Goal: Task Accomplishment & Management: Complete application form

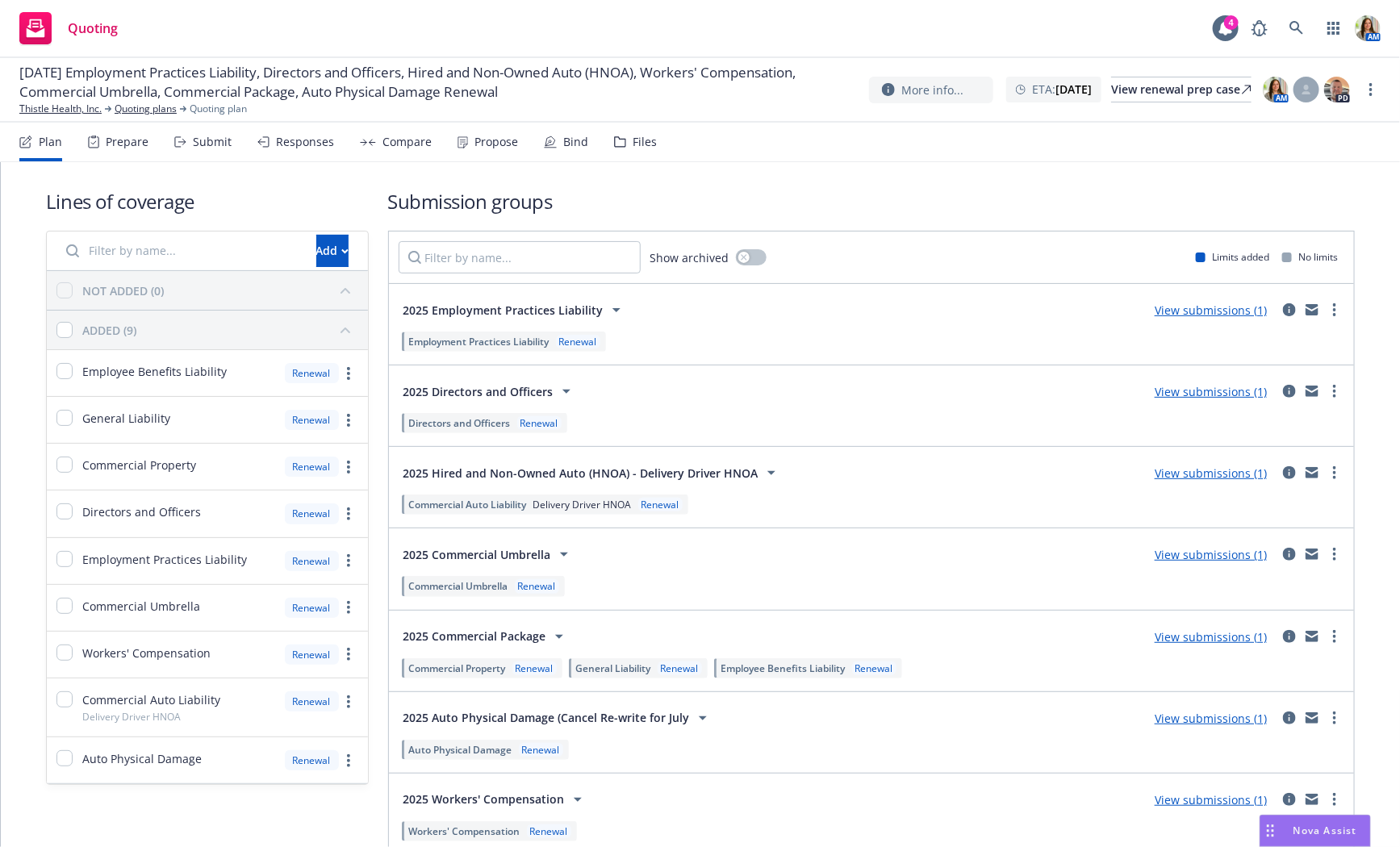
scroll to position [77, 0]
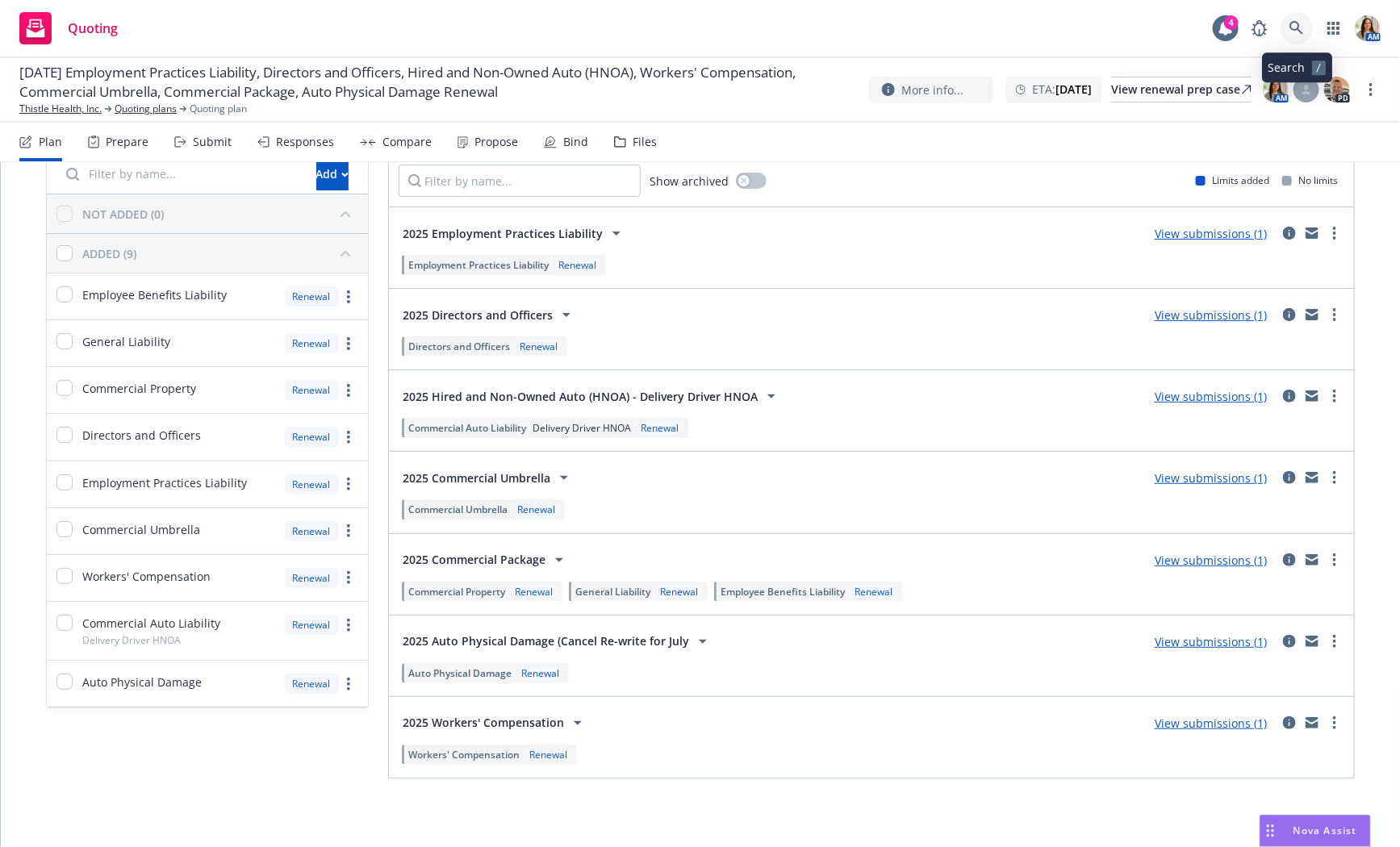
click at [1298, 30] on icon at bounding box center [1296, 28] width 14 height 14
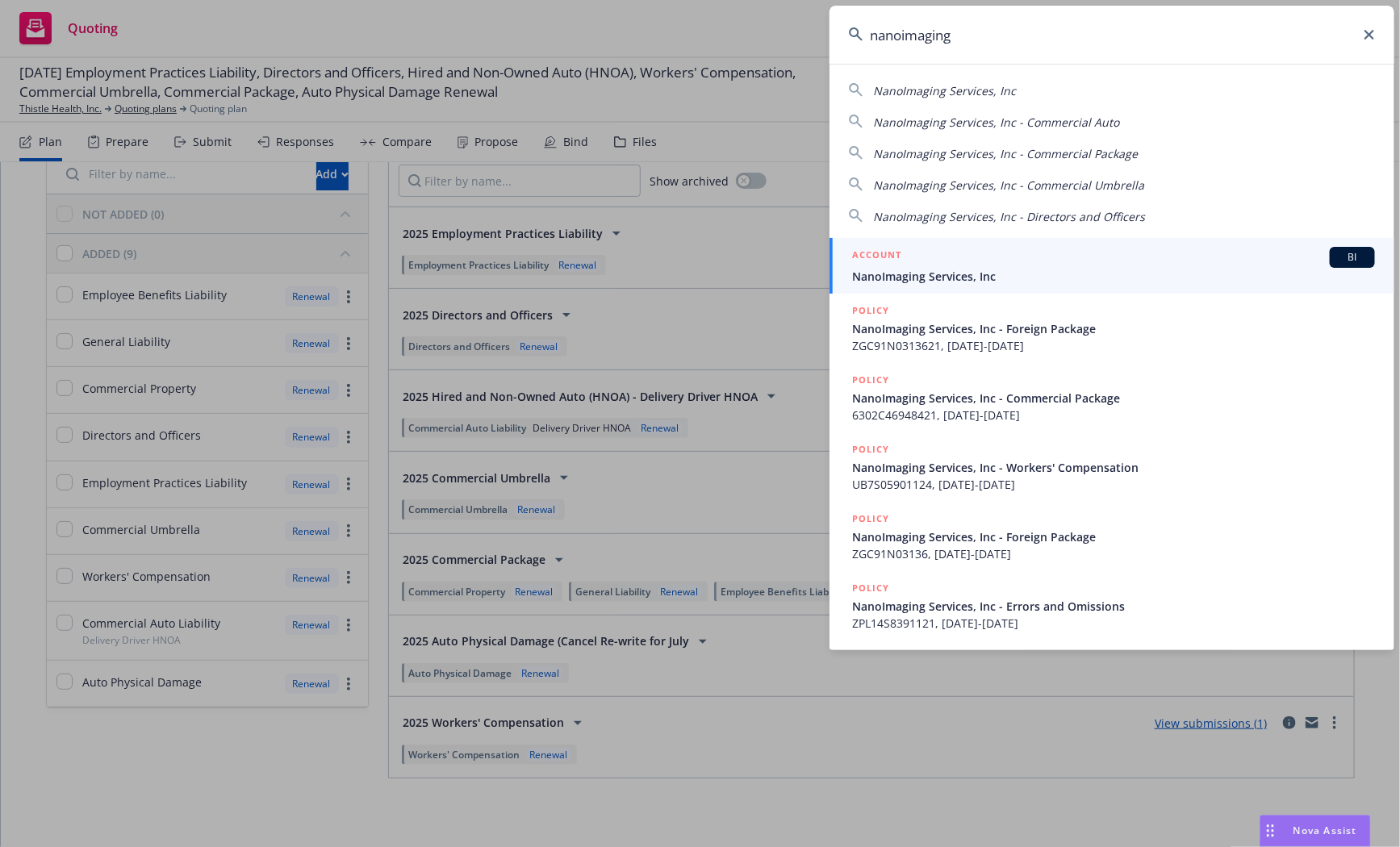
type input "nanoimaging"
click at [912, 264] on div "ACCOUNT BI" at bounding box center [1114, 257] width 523 height 21
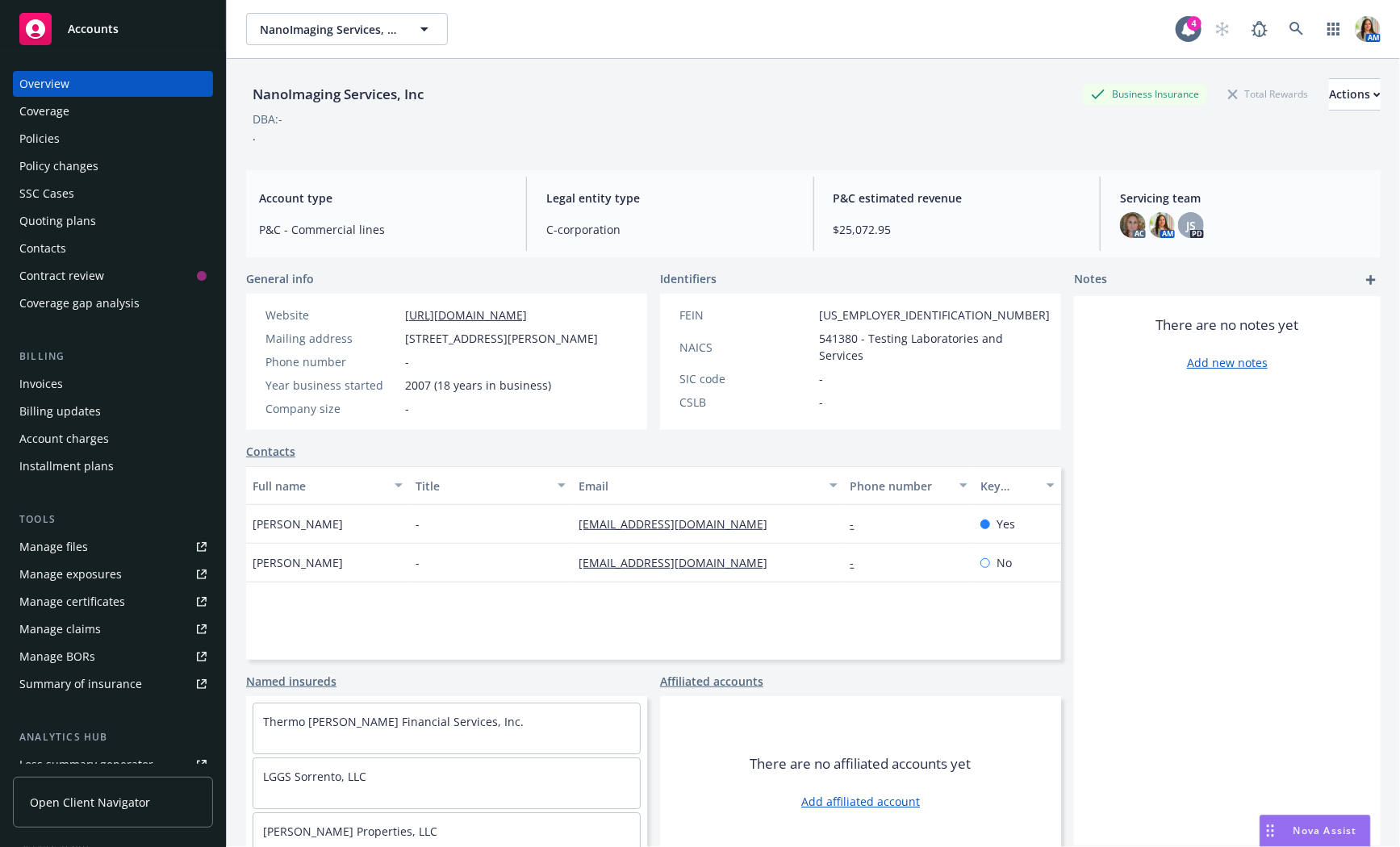
click at [117, 225] on div "Quoting plans" at bounding box center [113, 220] width 188 height 26
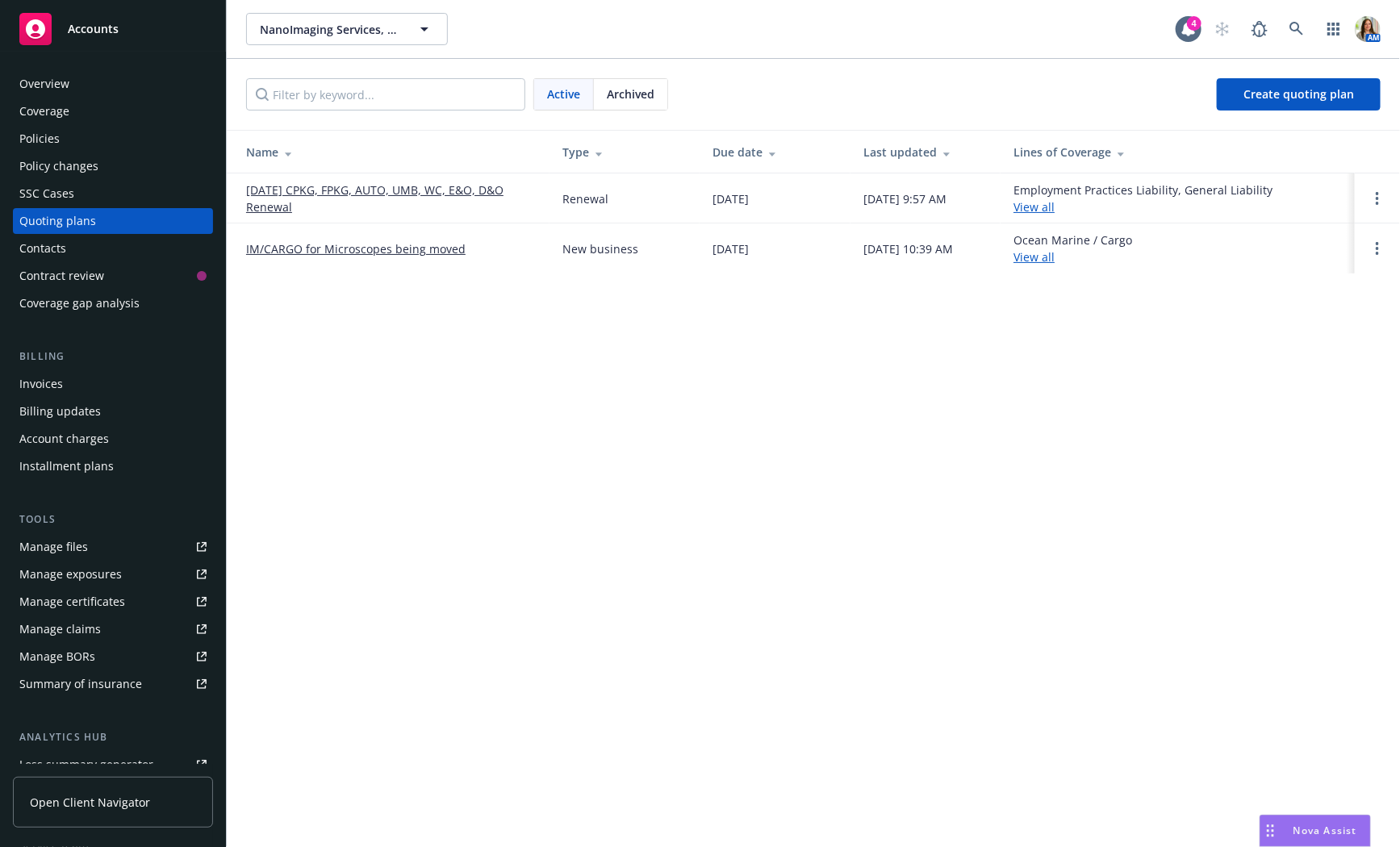
click at [346, 175] on td "[DATE] CPKG, FPKG, AUTO, UMB, WC, E&O, D&O Renewal" at bounding box center [388, 198] width 323 height 50
click at [318, 194] on link "[DATE] CPKG, FPKG, AUTO, UMB, WC, E&O, D&O Renewal" at bounding box center [391, 198] width 291 height 34
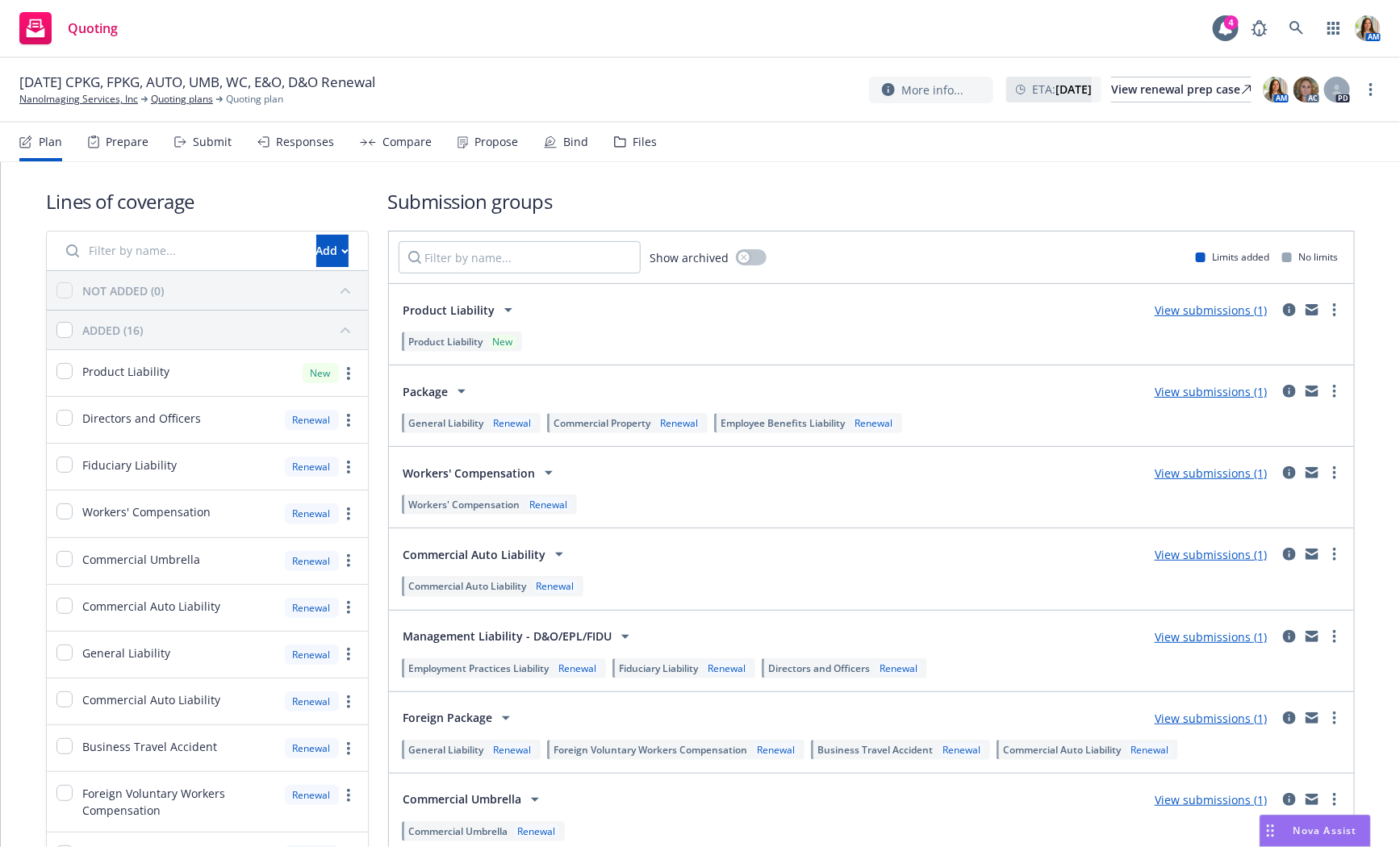
click at [214, 132] on div "Submit" at bounding box center [203, 142] width 57 height 39
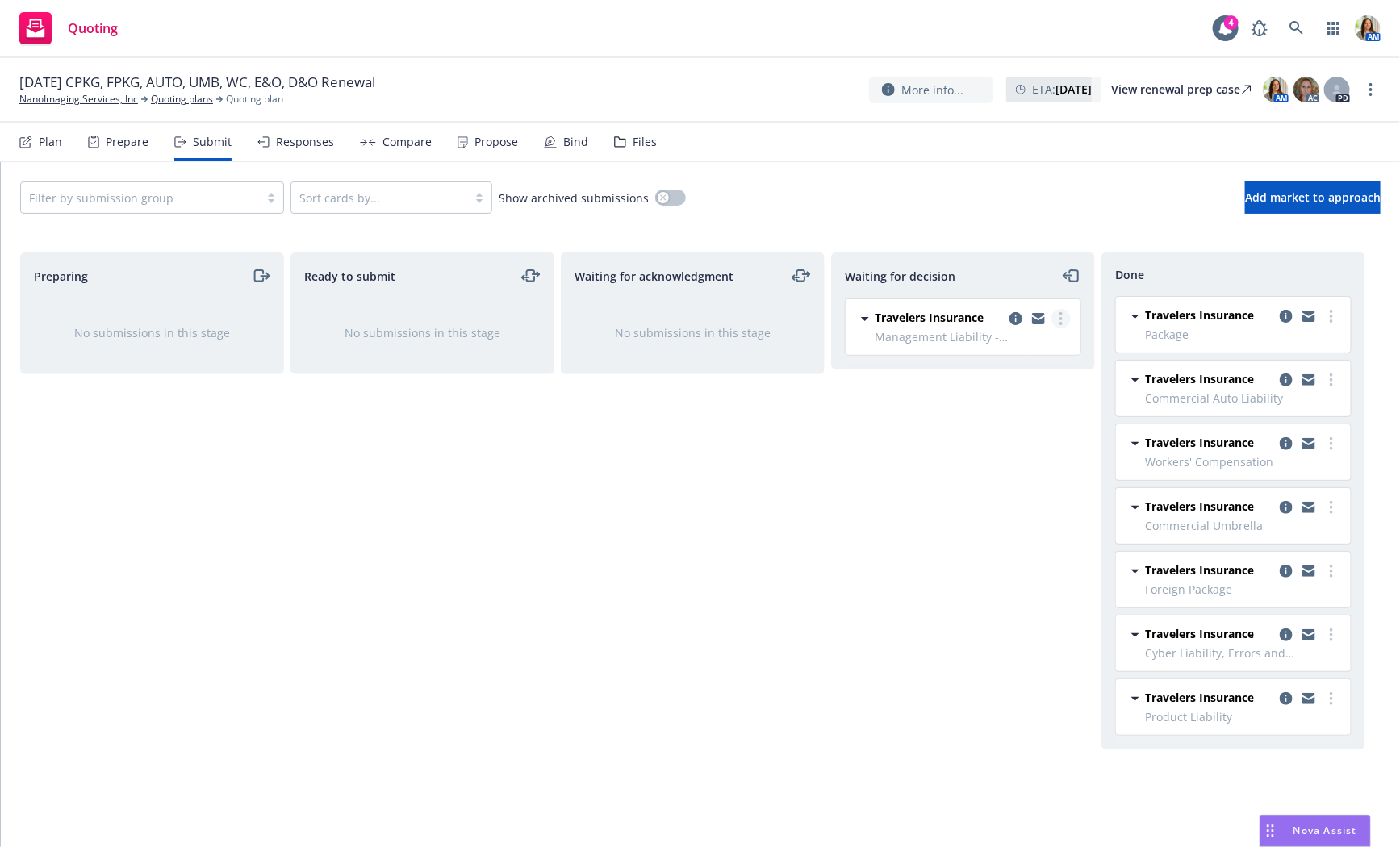
click at [1064, 323] on link "more" at bounding box center [1061, 318] width 19 height 19
click at [994, 522] on link "Copy logging email" at bounding box center [989, 512] width 161 height 32
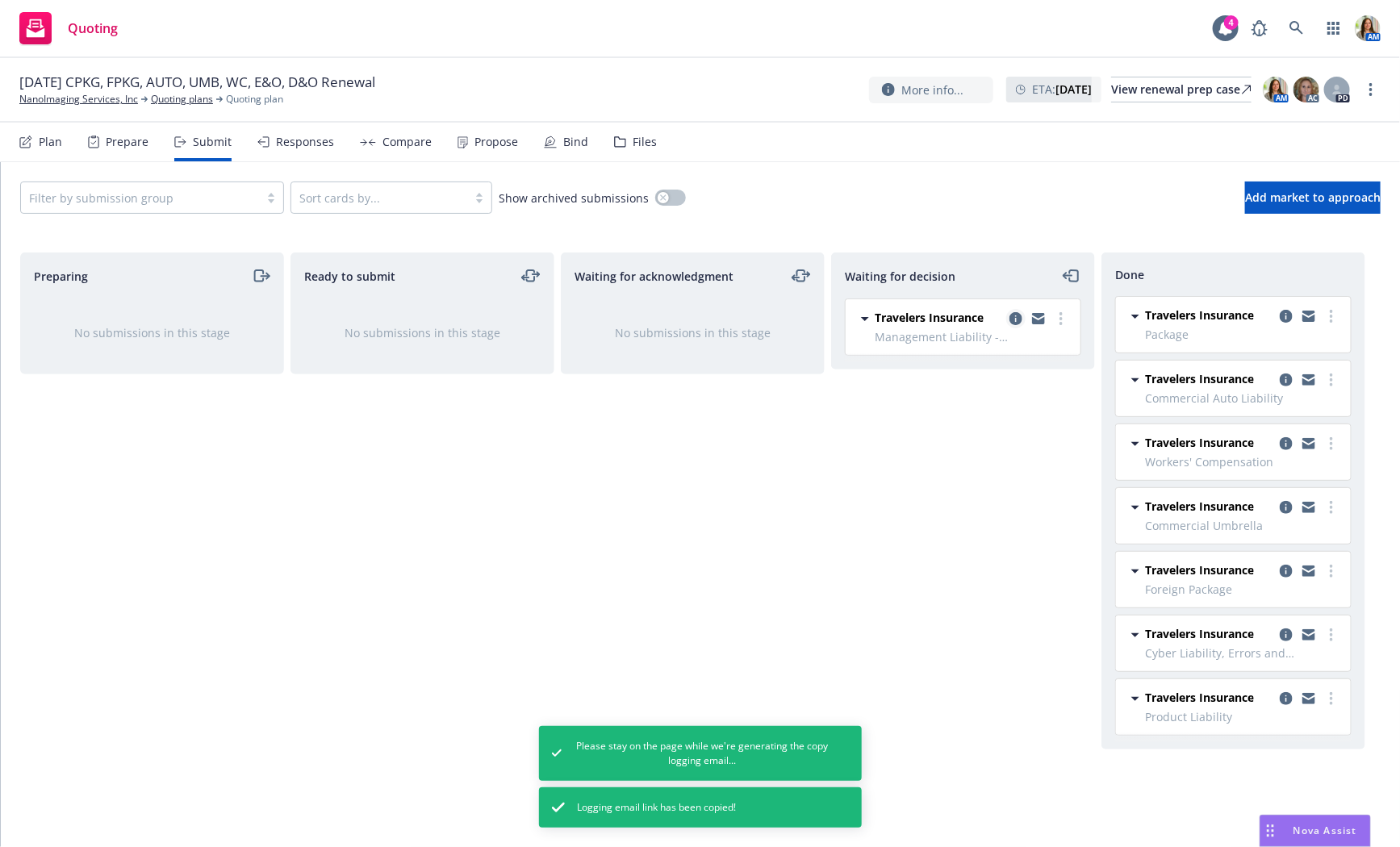
click at [1014, 318] on icon "copy logging email" at bounding box center [1016, 318] width 13 height 13
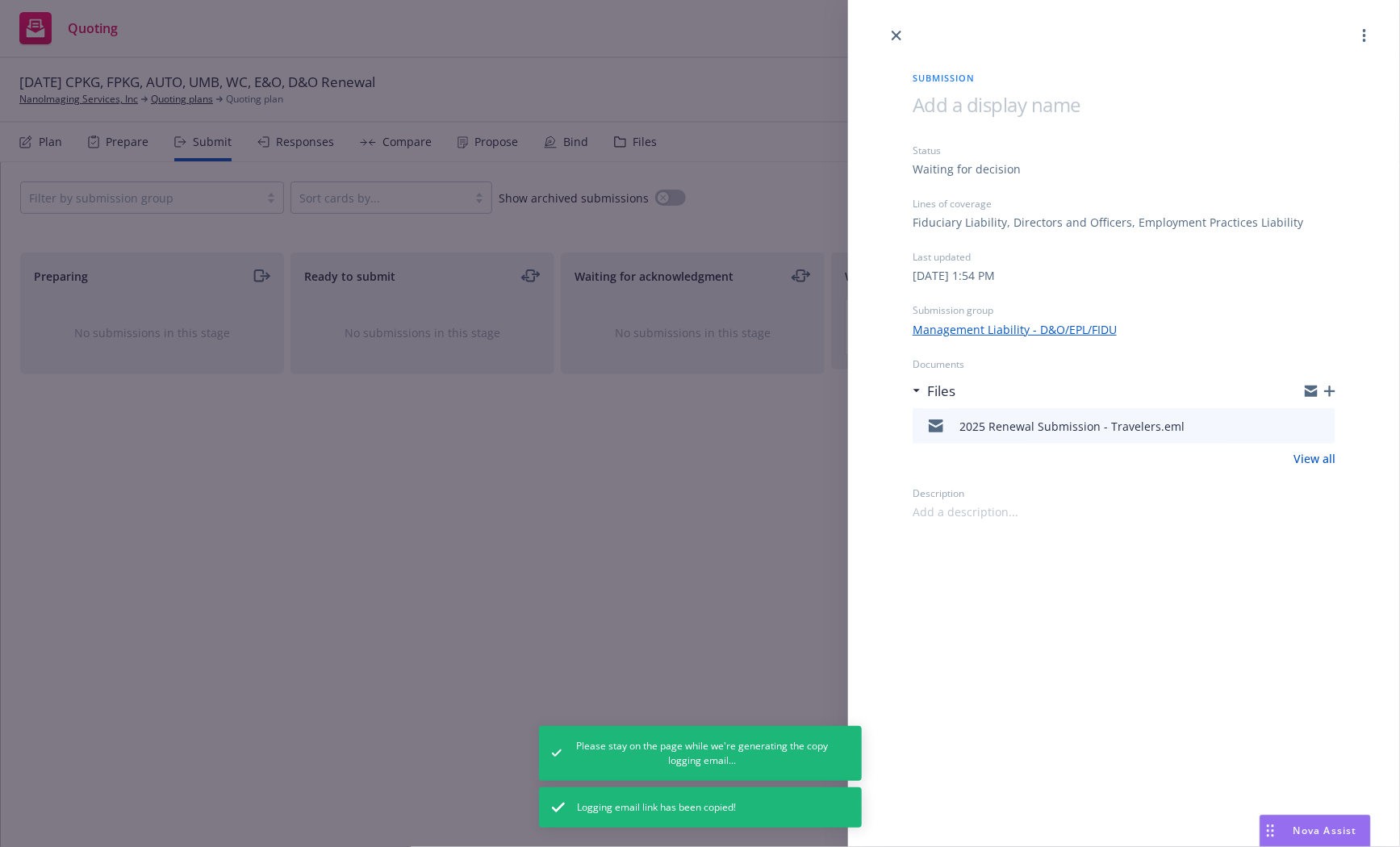
click at [1325, 426] on icon "preview file" at bounding box center [1320, 425] width 14 height 11
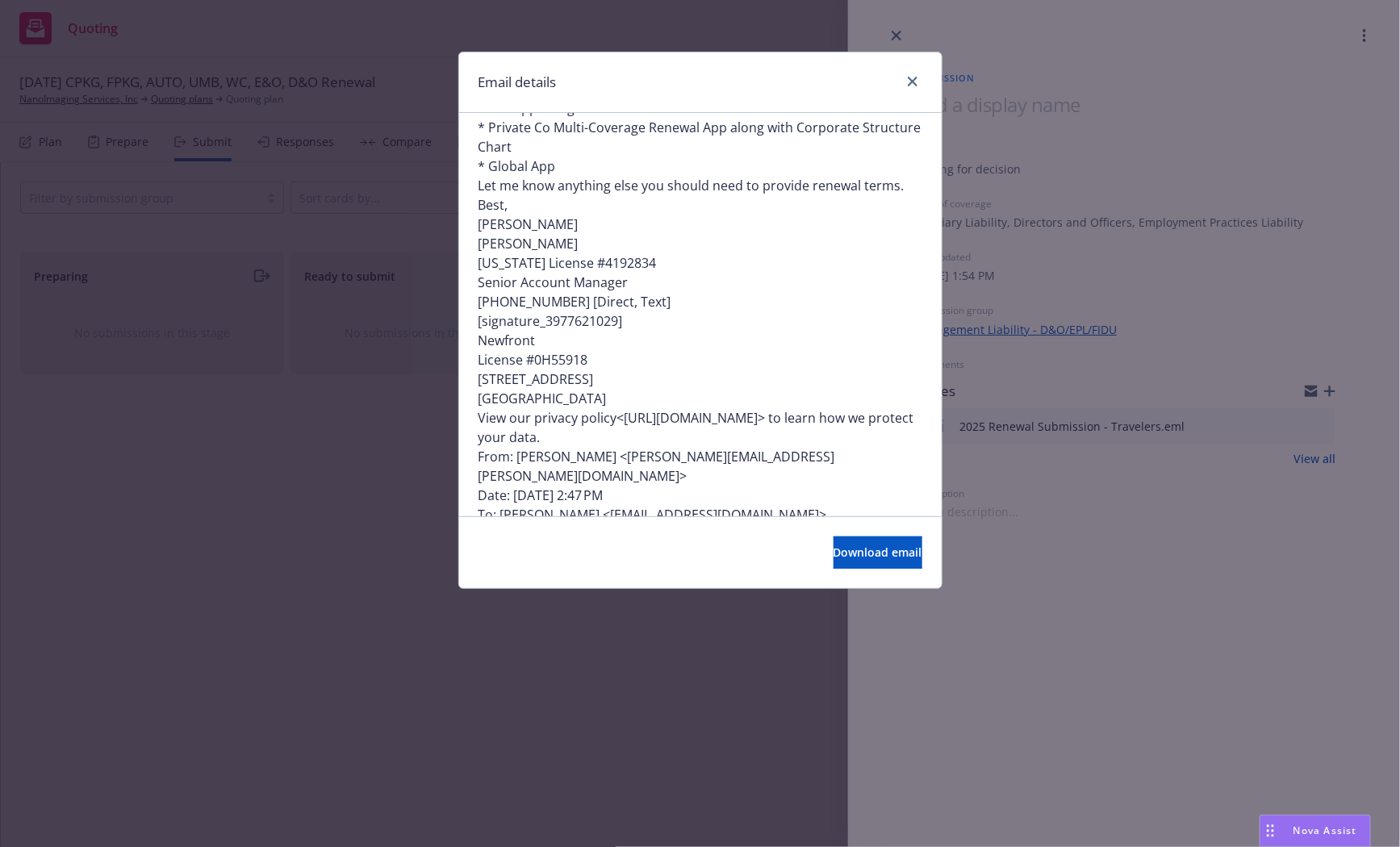
scroll to position [607, 0]
